Goal: Information Seeking & Learning: Learn about a topic

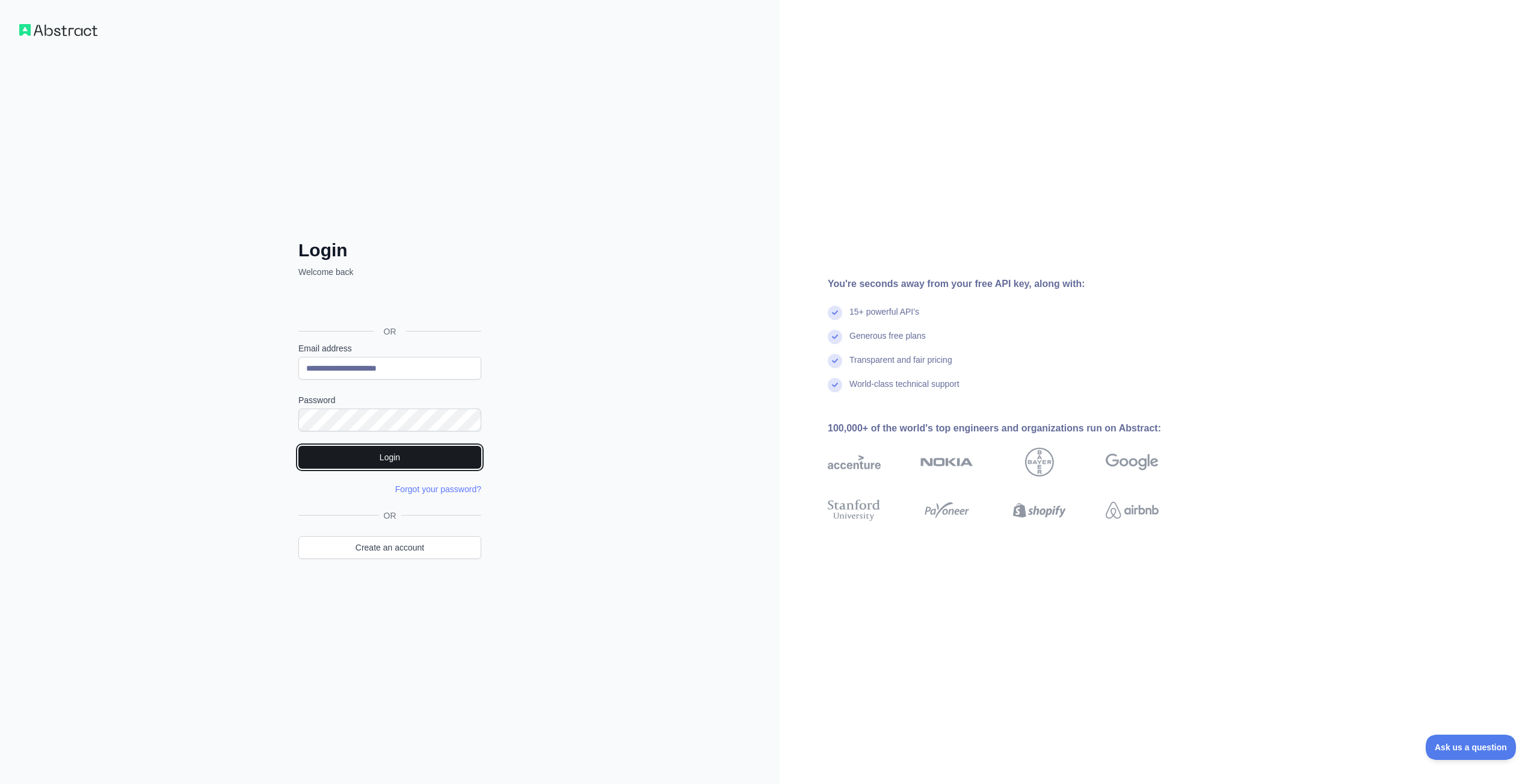
click at [382, 455] on button "Login" at bounding box center [390, 457] width 183 height 23
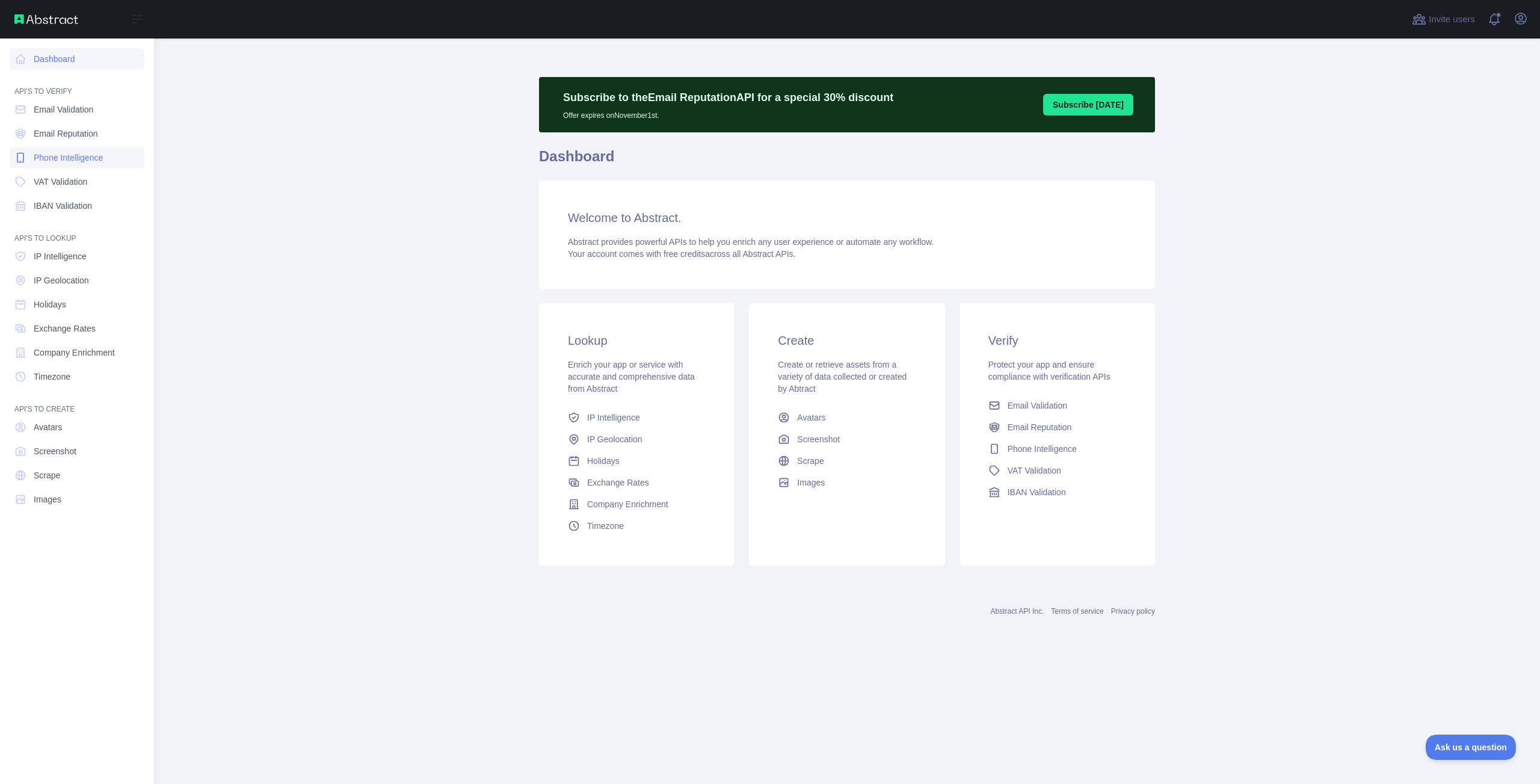
click at [56, 155] on span "Phone Intelligence" at bounding box center [68, 157] width 69 height 12
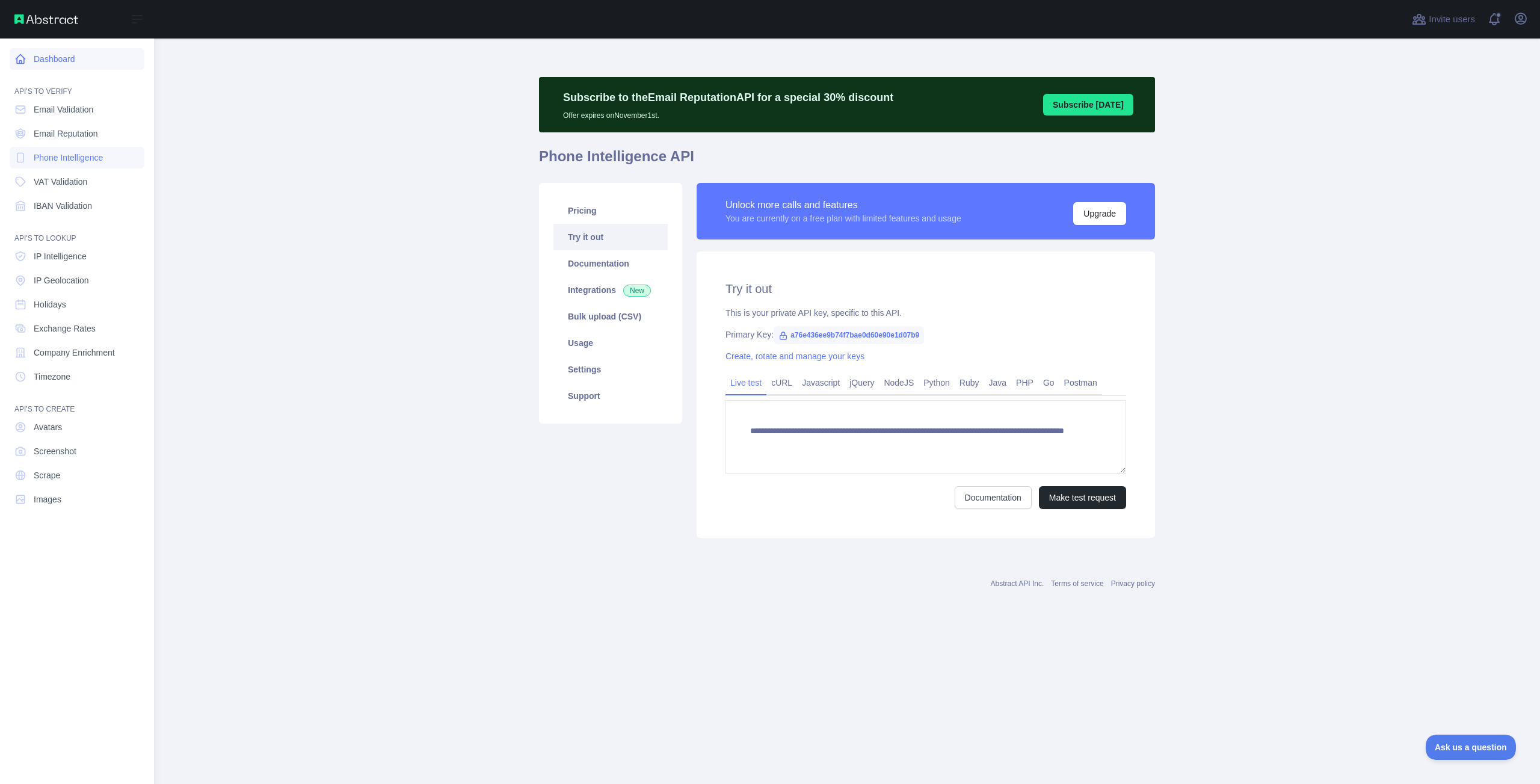
click at [57, 54] on link "Dashboard" at bounding box center [77, 59] width 135 height 22
